Goal: Transaction & Acquisition: Purchase product/service

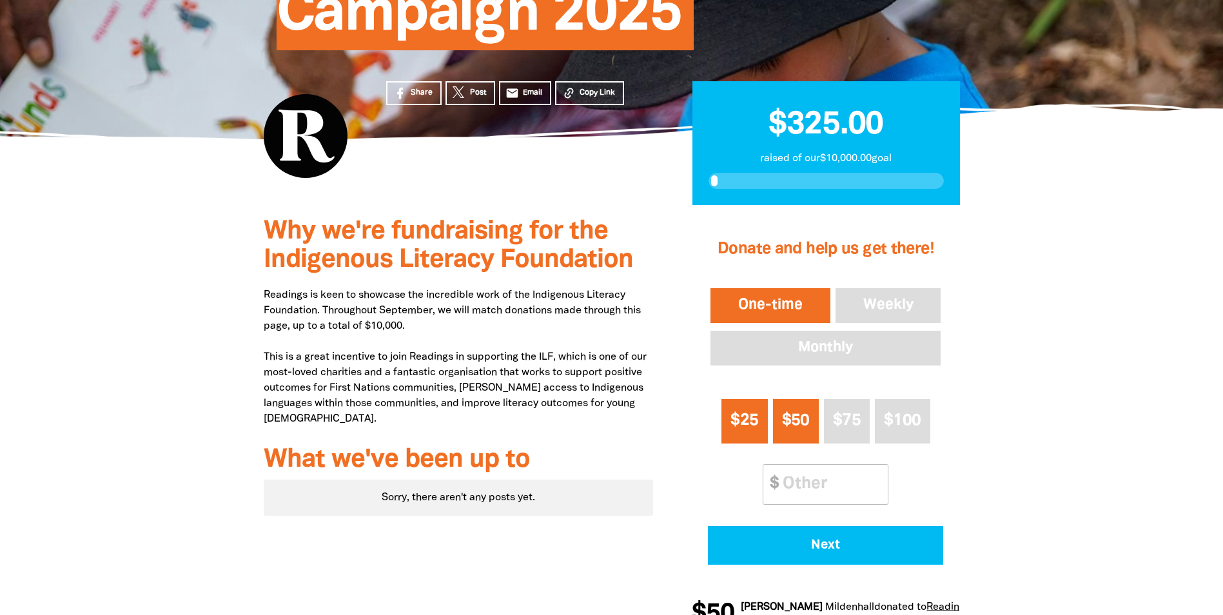
click at [734, 421] on span "$25" at bounding box center [745, 420] width 28 height 15
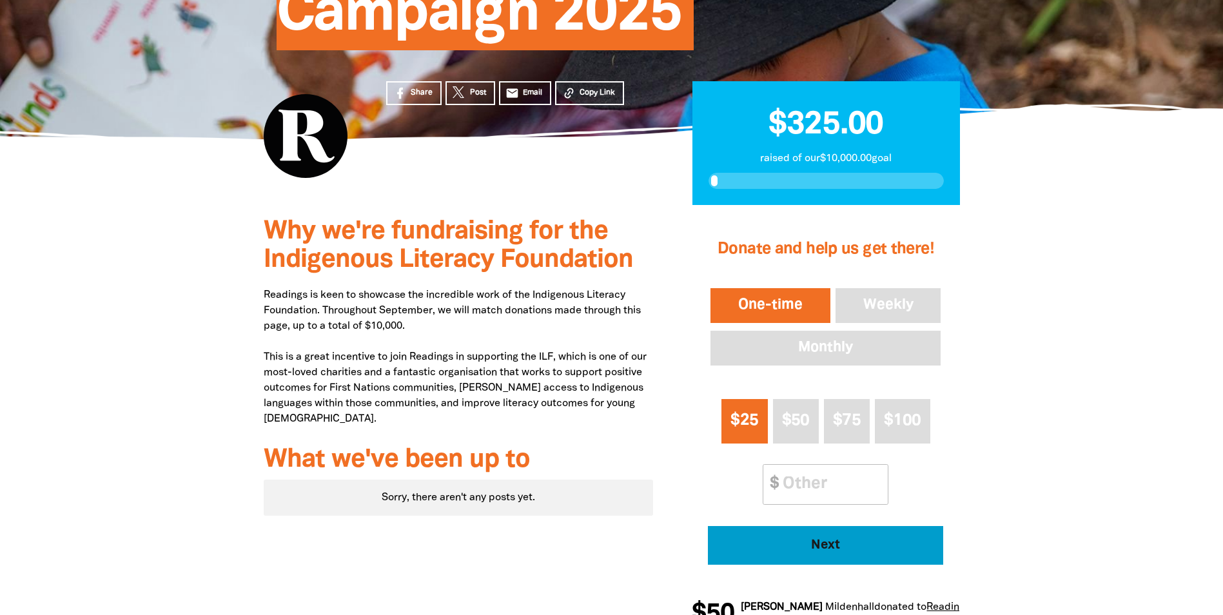
click at [758, 550] on span "Next" at bounding box center [826, 545] width 200 height 13
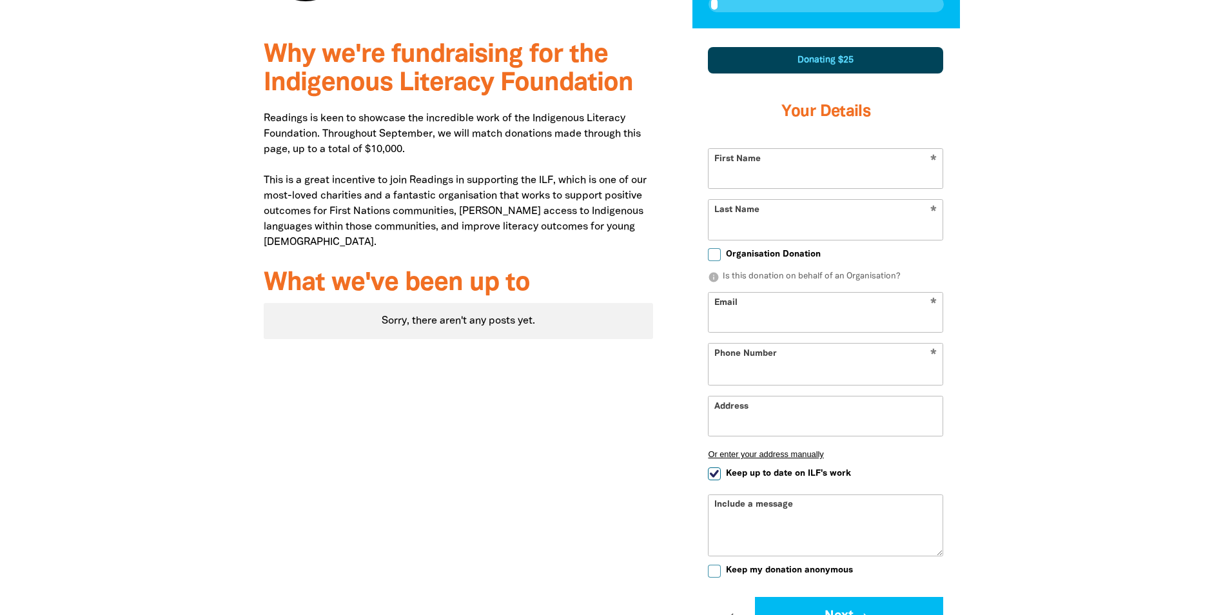
select select "AU"
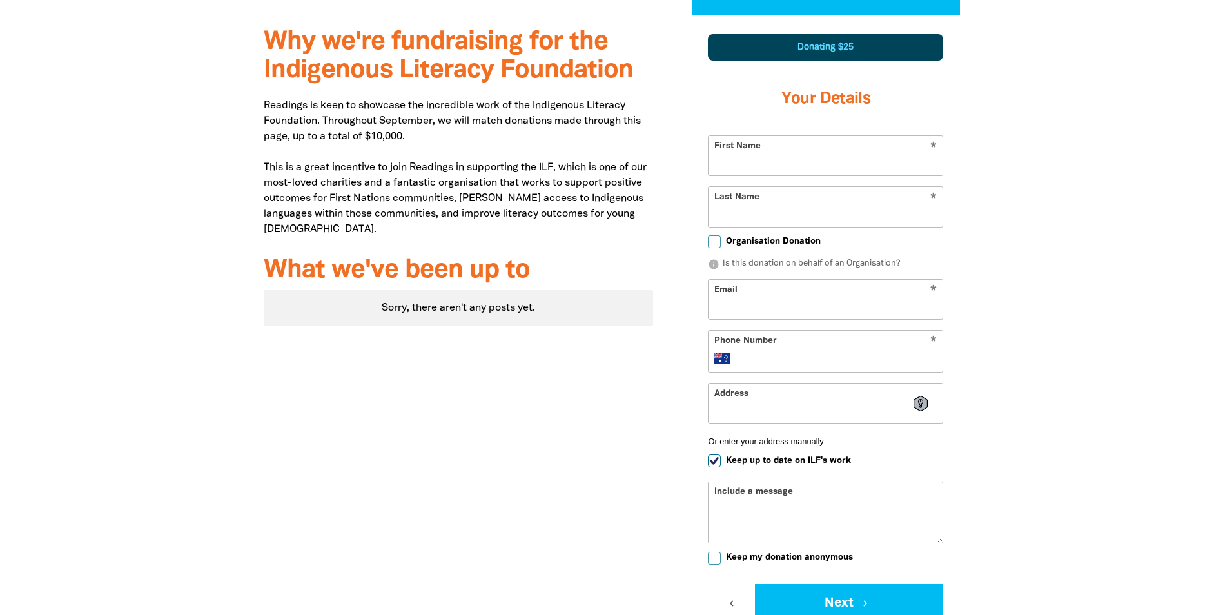
click at [719, 155] on input "First Name" at bounding box center [826, 155] width 234 height 39
type input "[PERSON_NAME]"
type input "[EMAIL_ADDRESS][DOMAIN_NAME]"
type input "0455 245 029"
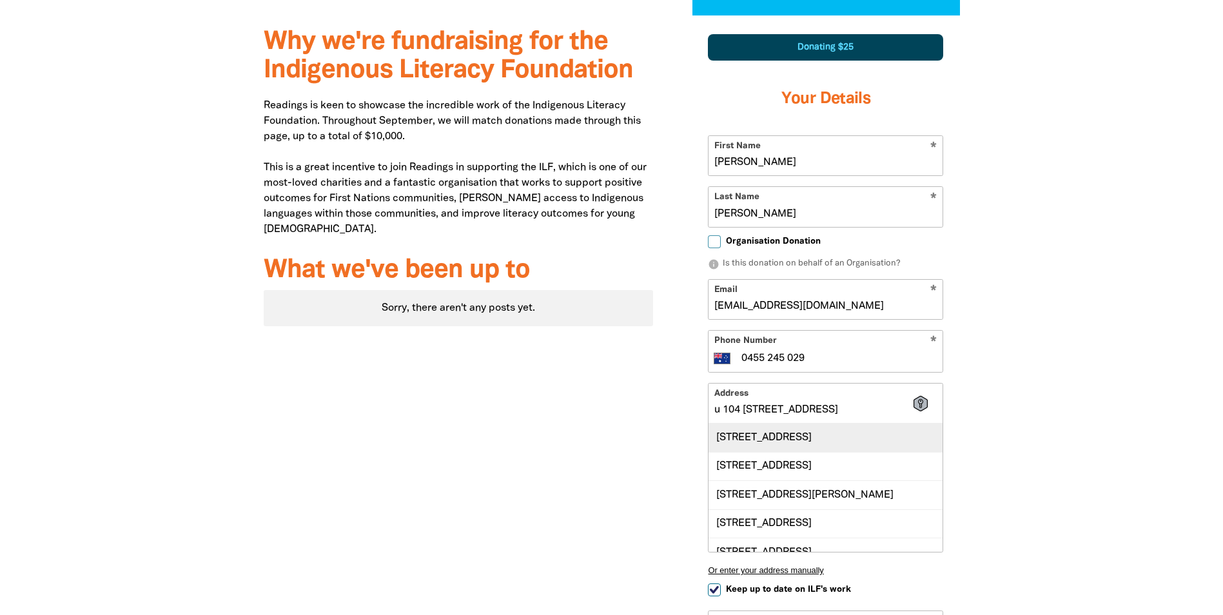
click at [792, 448] on div "[STREET_ADDRESS]" at bounding box center [826, 438] width 234 height 28
type input "[STREET_ADDRESS]"
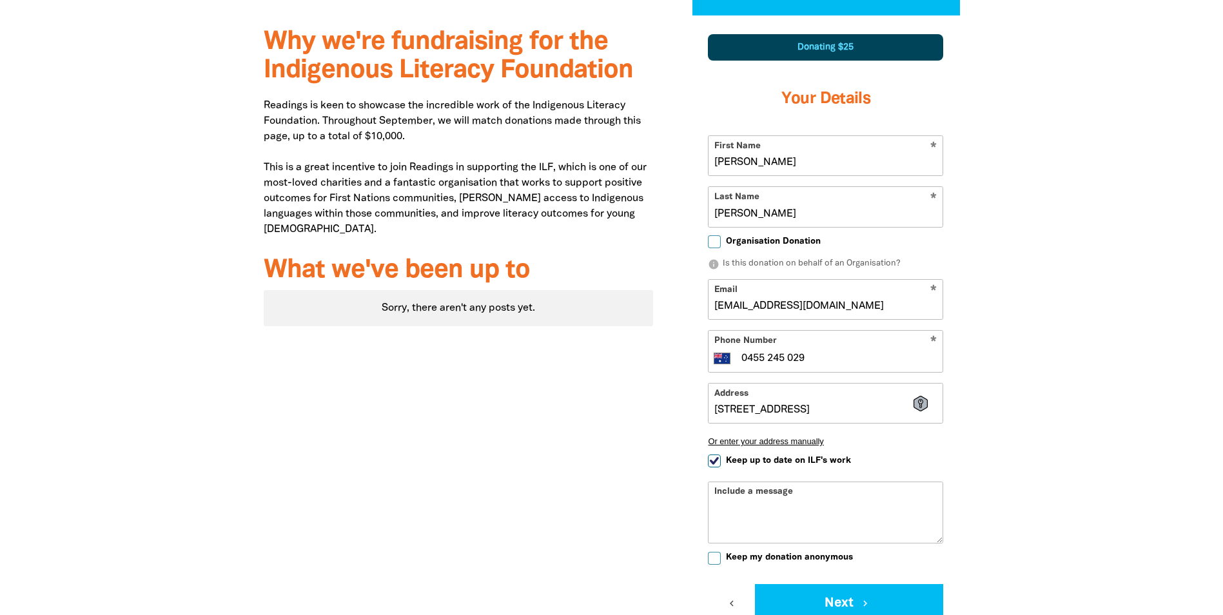
click at [711, 461] on input "Keep up to date on ILF's work" at bounding box center [714, 461] width 13 height 13
checkbox input "false"
click at [719, 497] on div "Include a message" at bounding box center [825, 513] width 235 height 62
click at [716, 559] on input "Keep my donation anonymous" at bounding box center [714, 558] width 13 height 13
checkbox input "true"
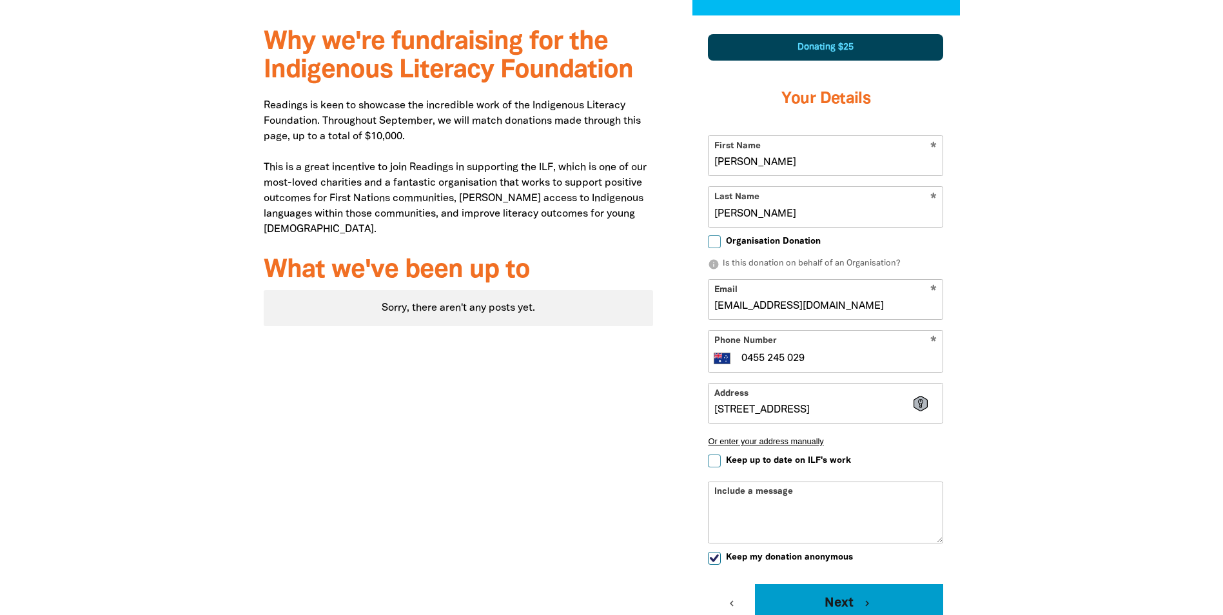
click at [826, 596] on button "Next chevron_right" at bounding box center [849, 603] width 188 height 39
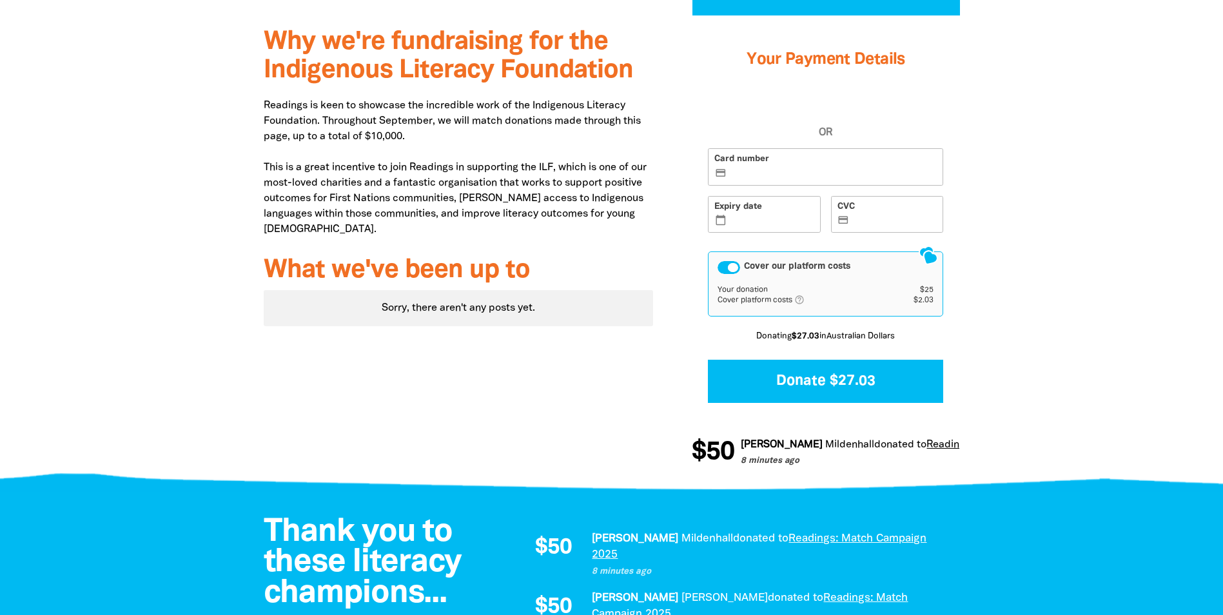
click at [721, 172] on icon "credit_card" at bounding box center [721, 174] width 12 height 12
click at [729, 168] on input "Card number credit_card" at bounding box center [833, 168] width 208 height 1
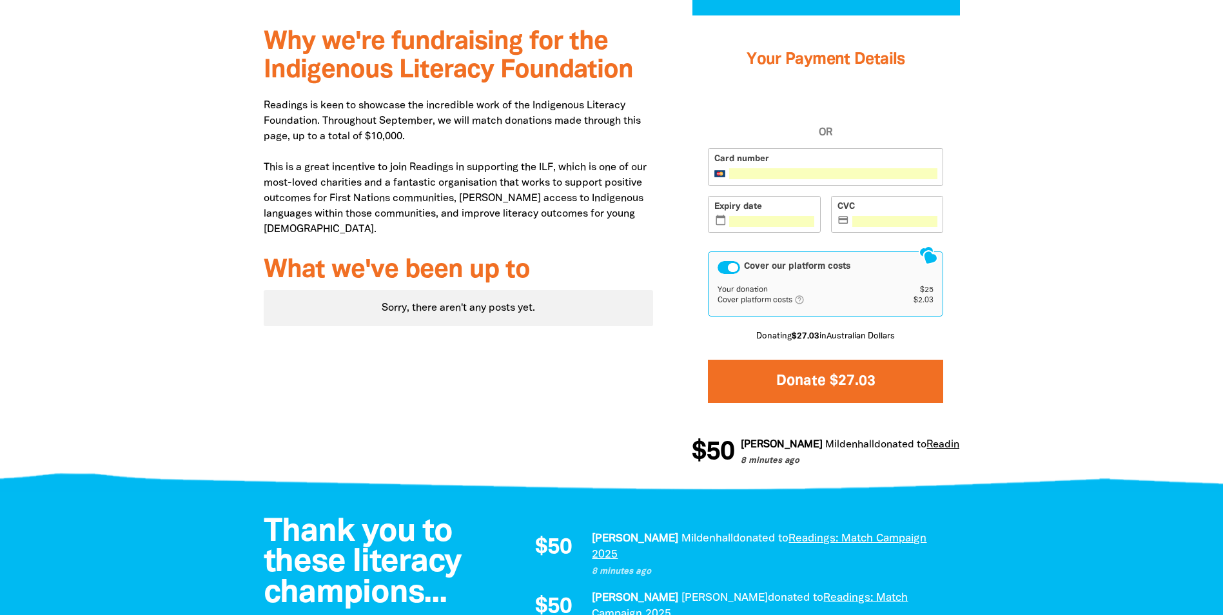
click at [798, 377] on button "Donate $27.03" at bounding box center [825, 381] width 235 height 43
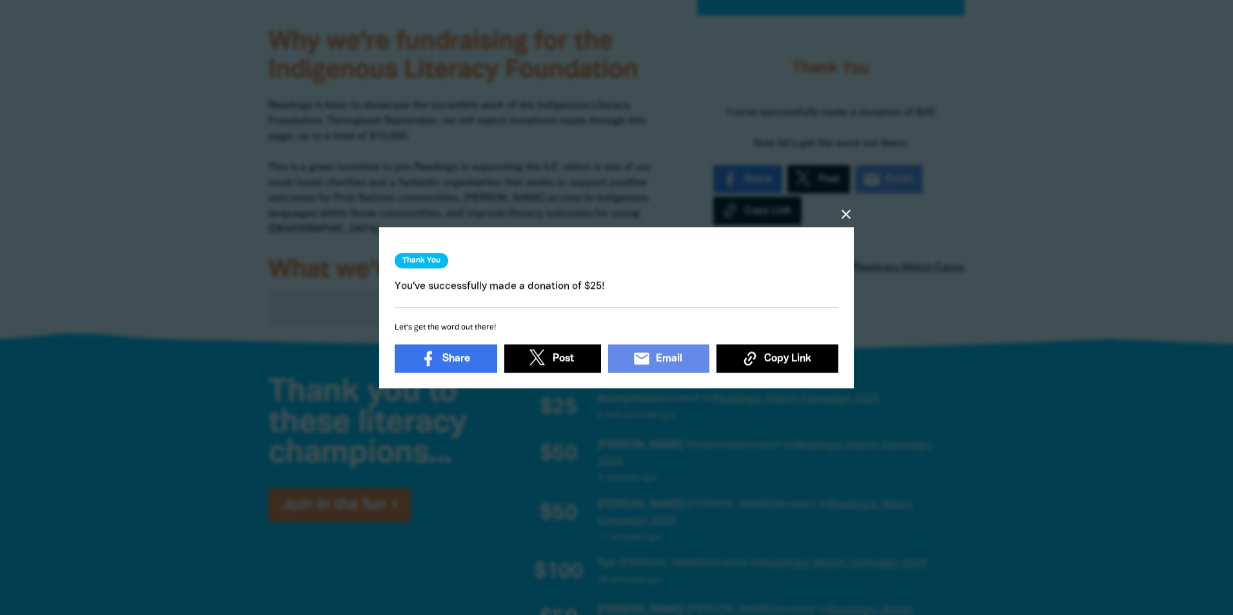
click at [842, 208] on icon "close" at bounding box center [845, 213] width 15 height 15
